Goal: Entertainment & Leisure: Consume media (video, audio)

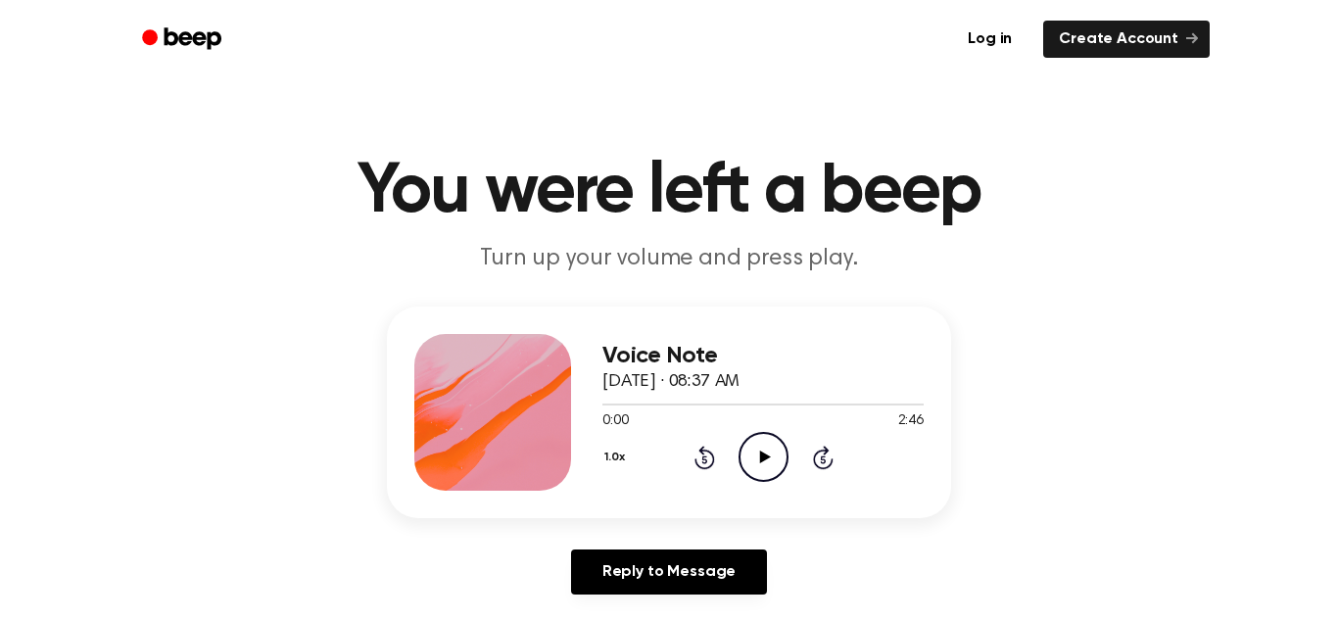
click at [777, 458] on icon "Play Audio" at bounding box center [764, 457] width 50 height 50
click at [777, 458] on icon "Pause Audio" at bounding box center [764, 457] width 50 height 50
click at [777, 458] on icon "Play Audio" at bounding box center [764, 457] width 50 height 50
click at [777, 458] on icon "Pause Audio" at bounding box center [764, 457] width 50 height 50
click at [777, 458] on icon "Play Audio" at bounding box center [764, 457] width 50 height 50
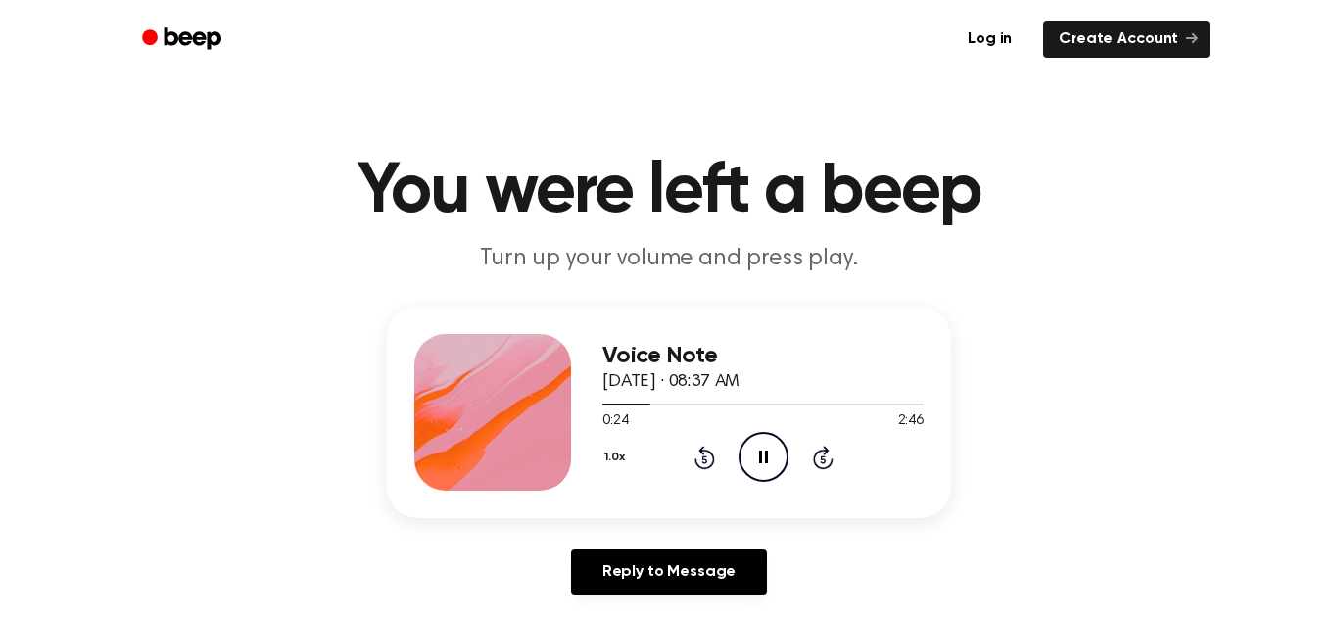
click at [760, 458] on icon at bounding box center [763, 457] width 9 height 13
click at [760, 458] on icon at bounding box center [764, 457] width 11 height 13
click at [760, 458] on icon at bounding box center [763, 457] width 9 height 13
click at [760, 458] on icon at bounding box center [764, 457] width 11 height 13
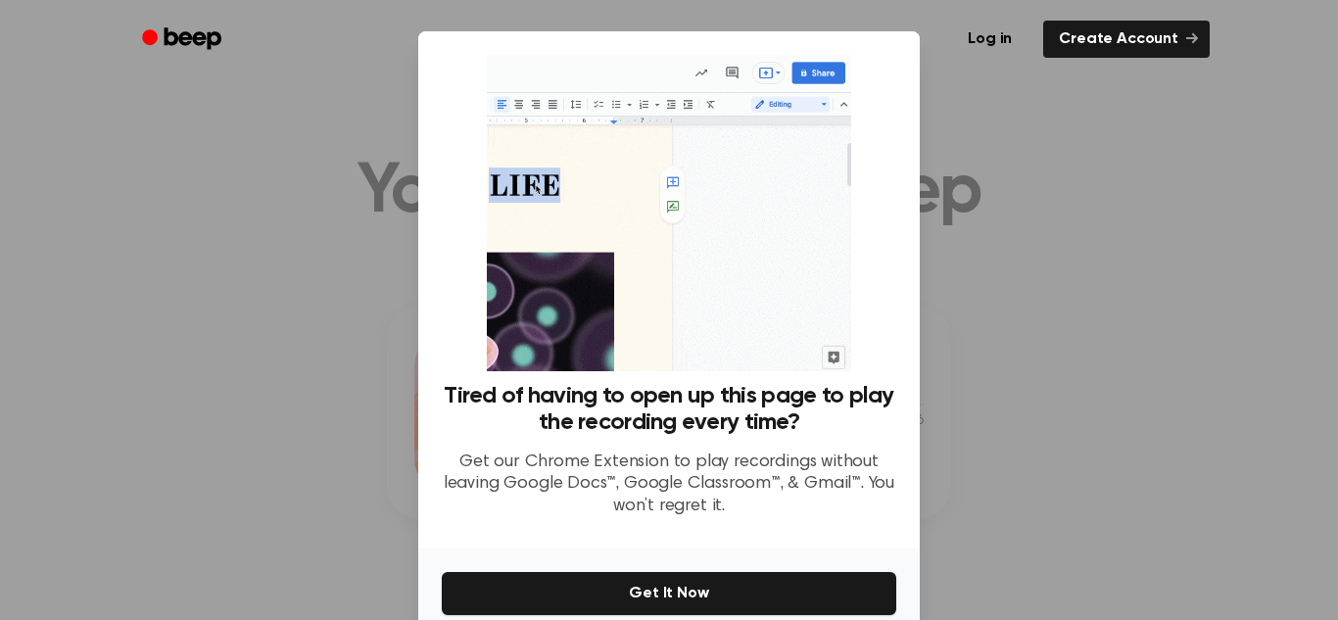
click at [1219, 387] on div at bounding box center [669, 310] width 1338 height 620
click at [928, 25] on ul "Log in Create Account" at bounding box center [732, 39] width 955 height 45
click at [1154, 98] on div at bounding box center [669, 310] width 1338 height 620
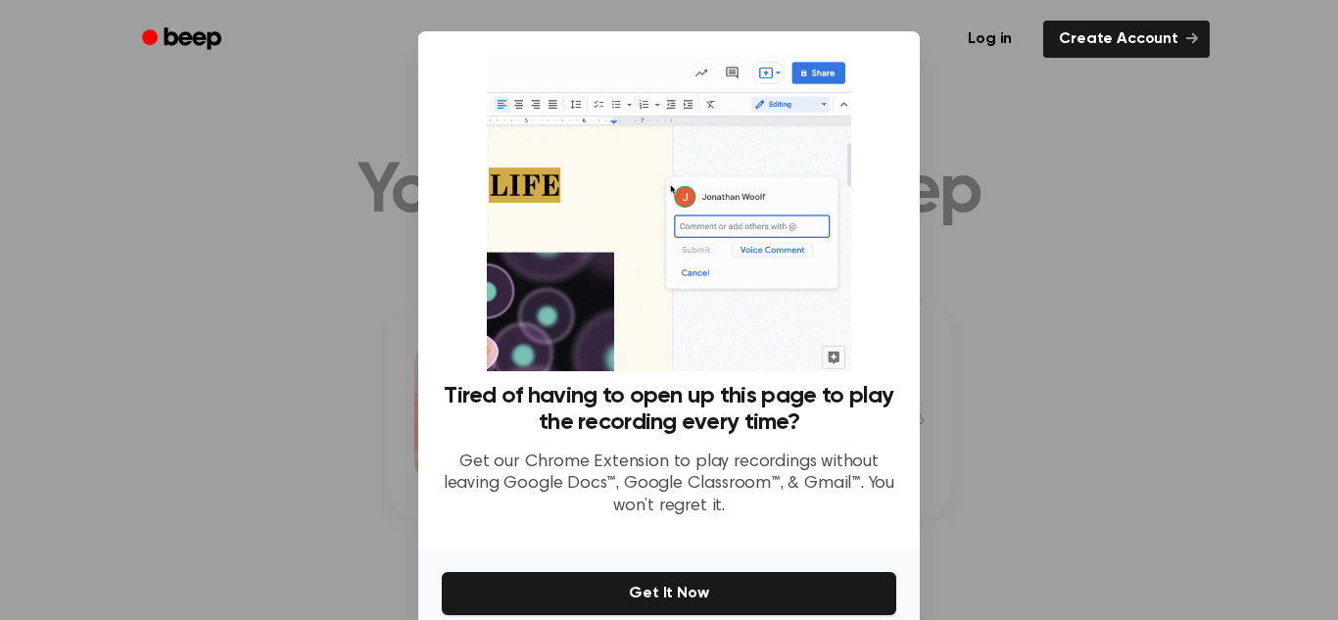
click at [1154, 98] on div at bounding box center [669, 310] width 1338 height 620
click at [206, 269] on div at bounding box center [669, 310] width 1338 height 620
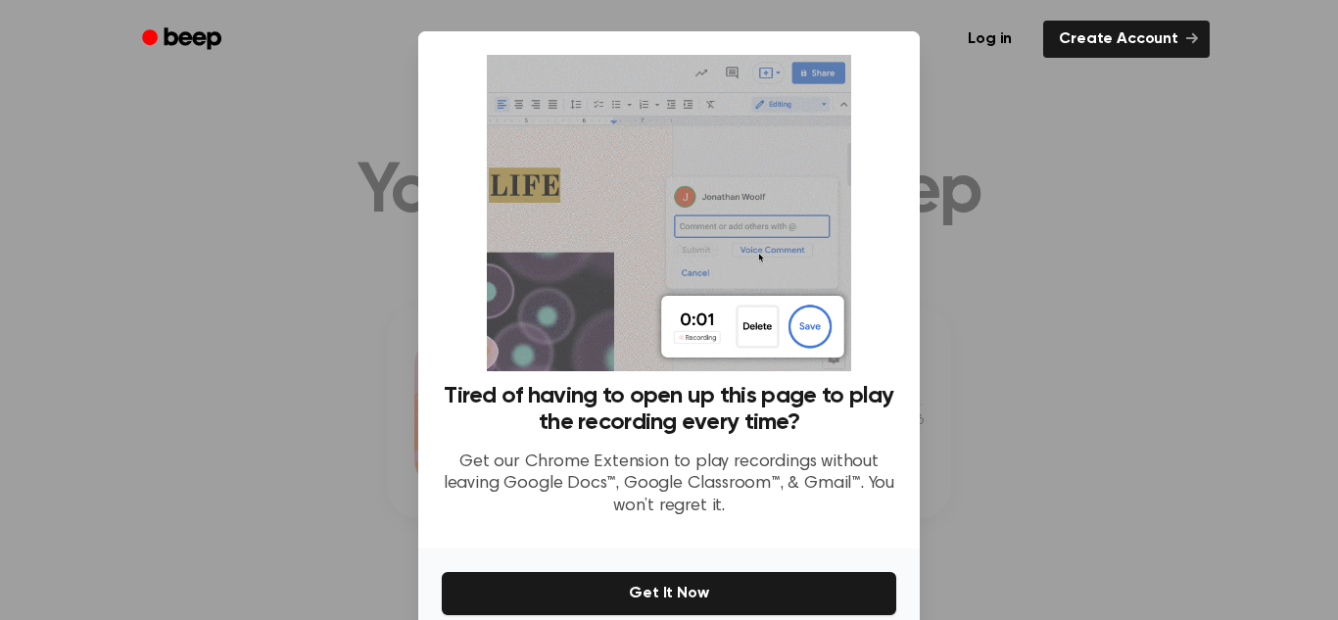
click at [206, 269] on div at bounding box center [669, 310] width 1338 height 620
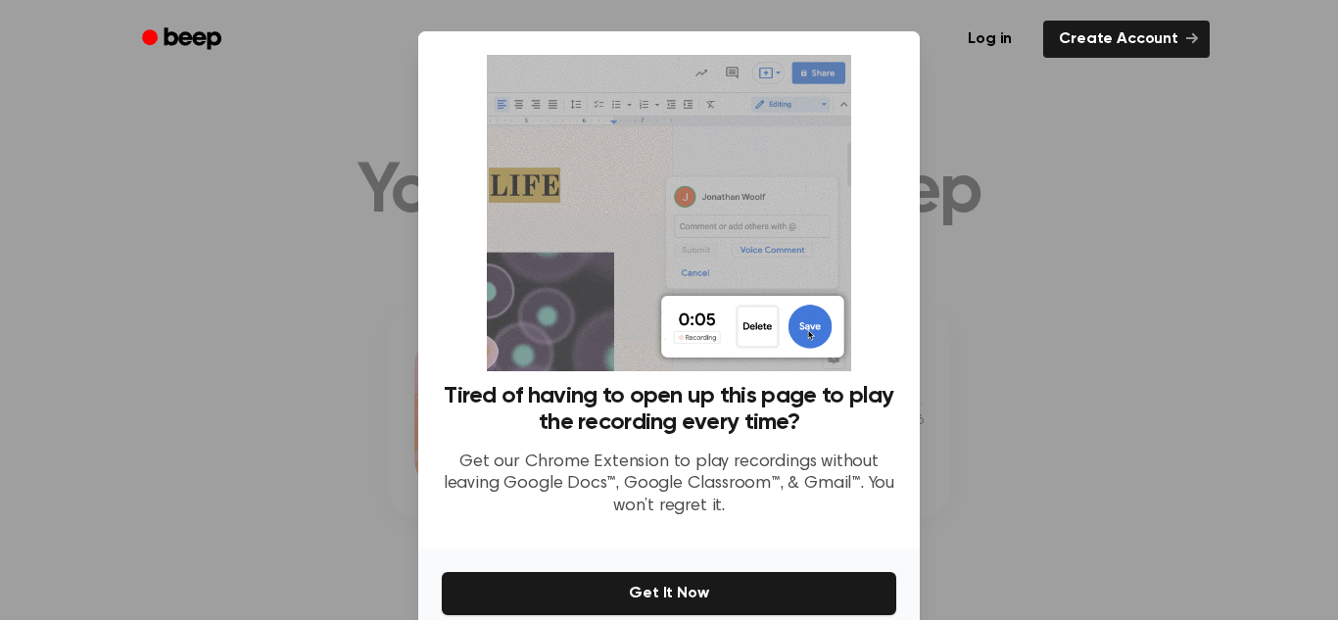
click at [206, 269] on div at bounding box center [669, 310] width 1338 height 620
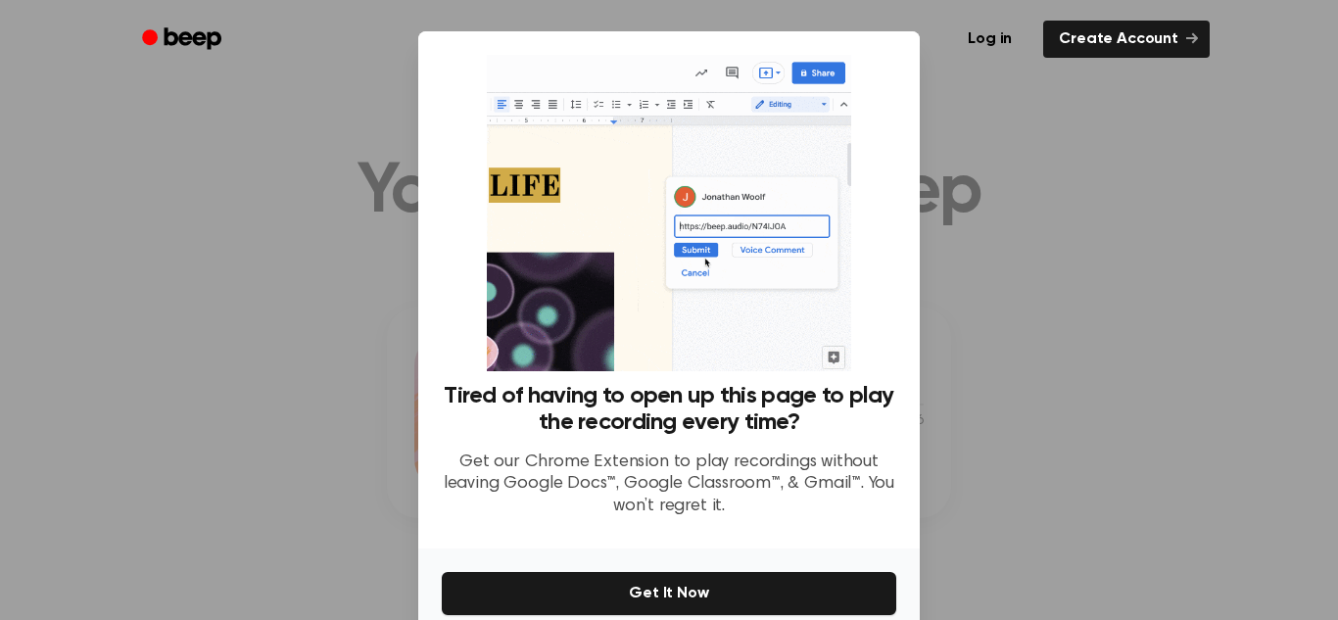
click at [206, 269] on div at bounding box center [669, 310] width 1338 height 620
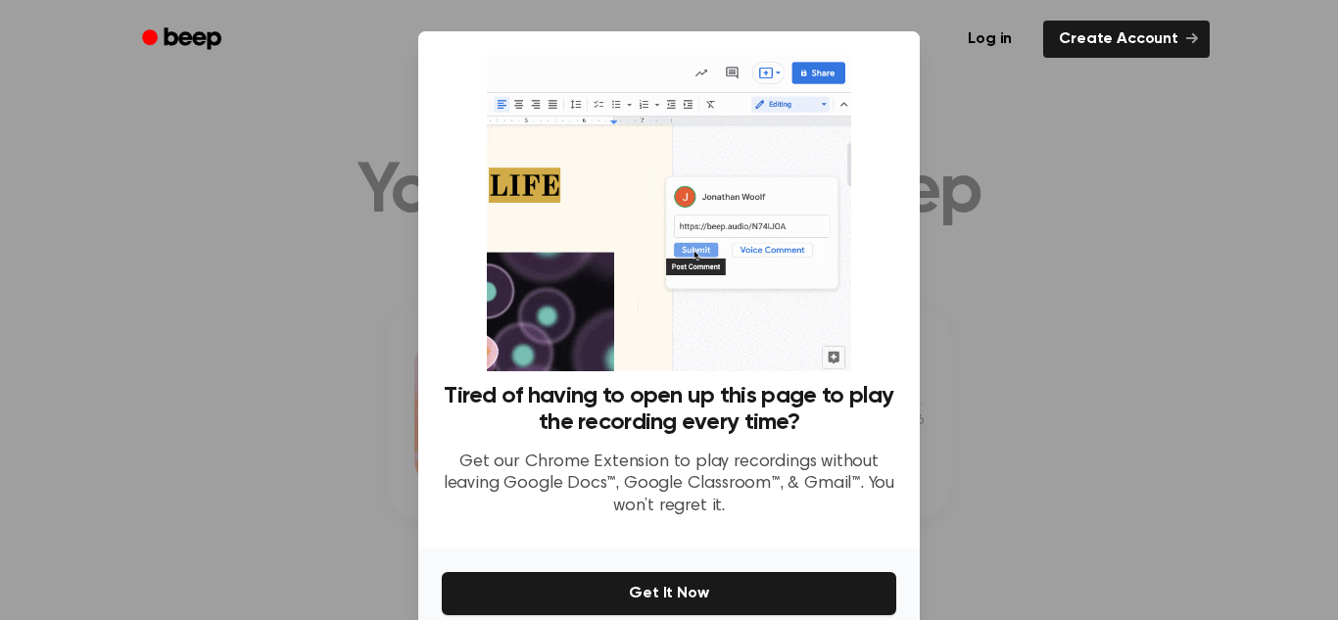
click at [206, 269] on div at bounding box center [669, 310] width 1338 height 620
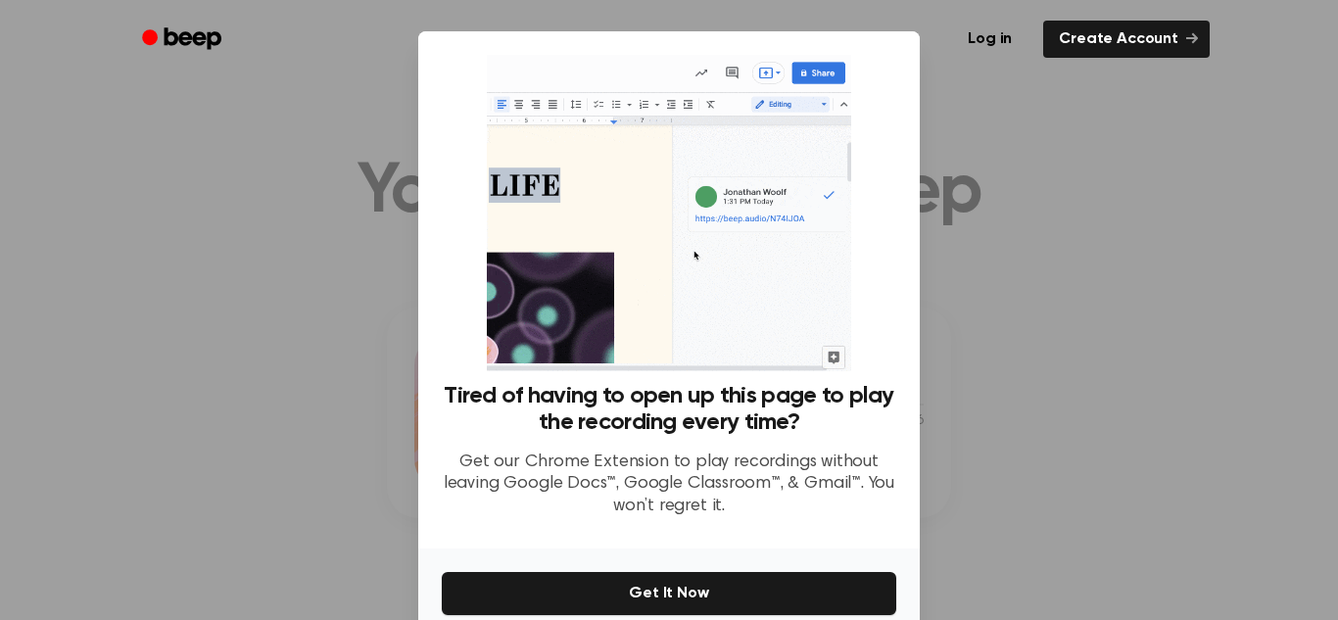
click at [206, 269] on div at bounding box center [669, 310] width 1338 height 620
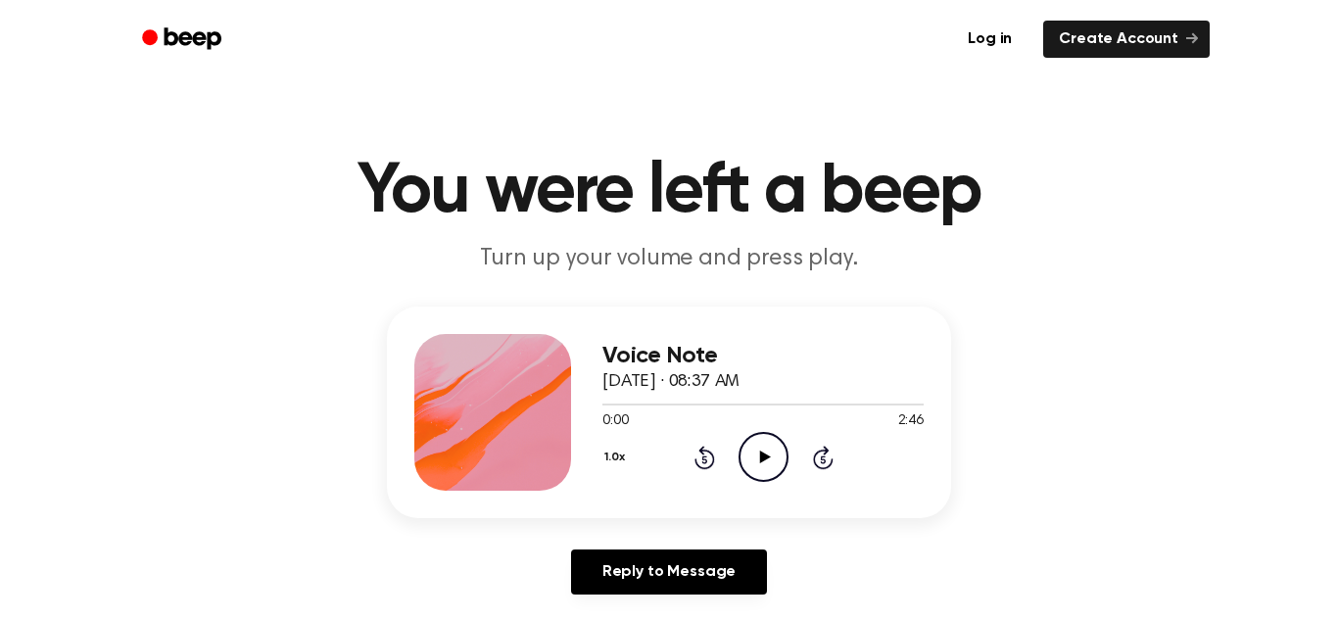
click at [749, 458] on icon "Play Audio" at bounding box center [764, 457] width 50 height 50
click at [766, 453] on icon at bounding box center [763, 457] width 9 height 13
click at [766, 453] on icon "Play Audio" at bounding box center [764, 457] width 50 height 50
